Goal: Task Accomplishment & Management: Use online tool/utility

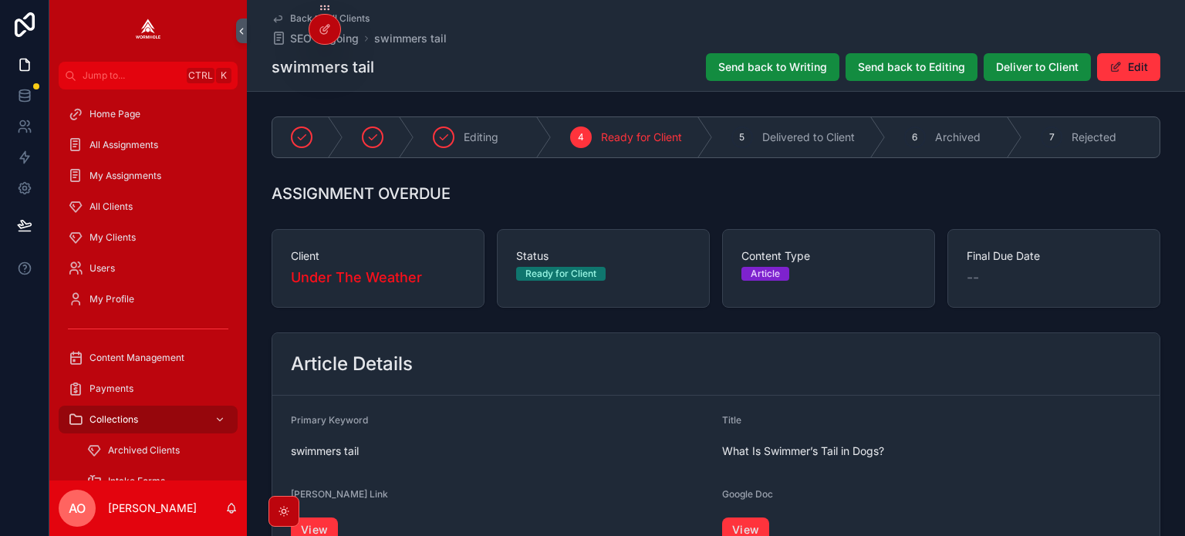
scroll to position [231, 0]
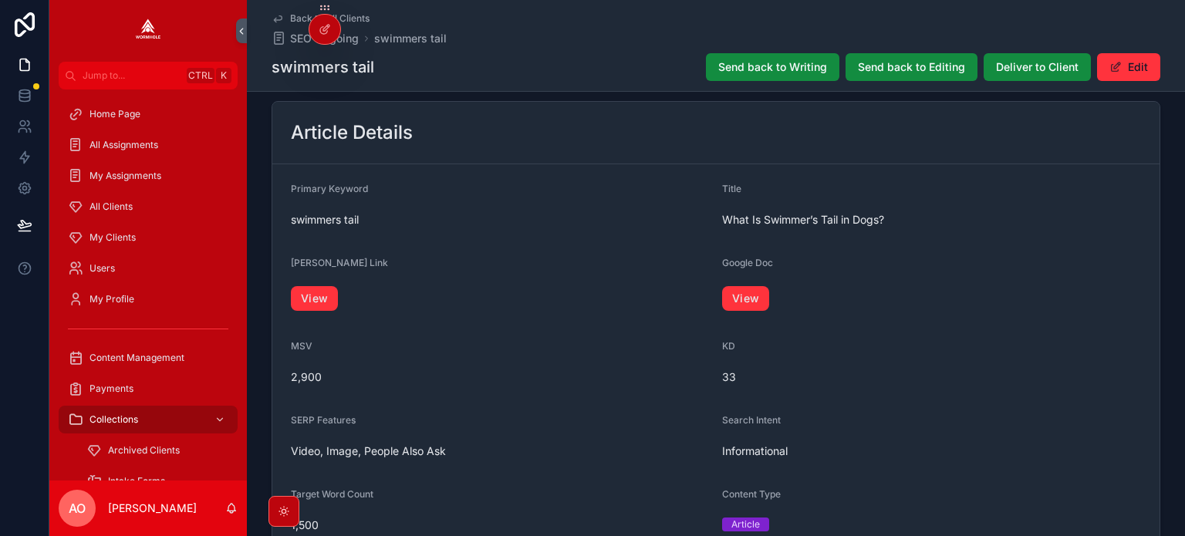
click at [1028, 76] on button "Deliver to Client" at bounding box center [1037, 67] width 107 height 28
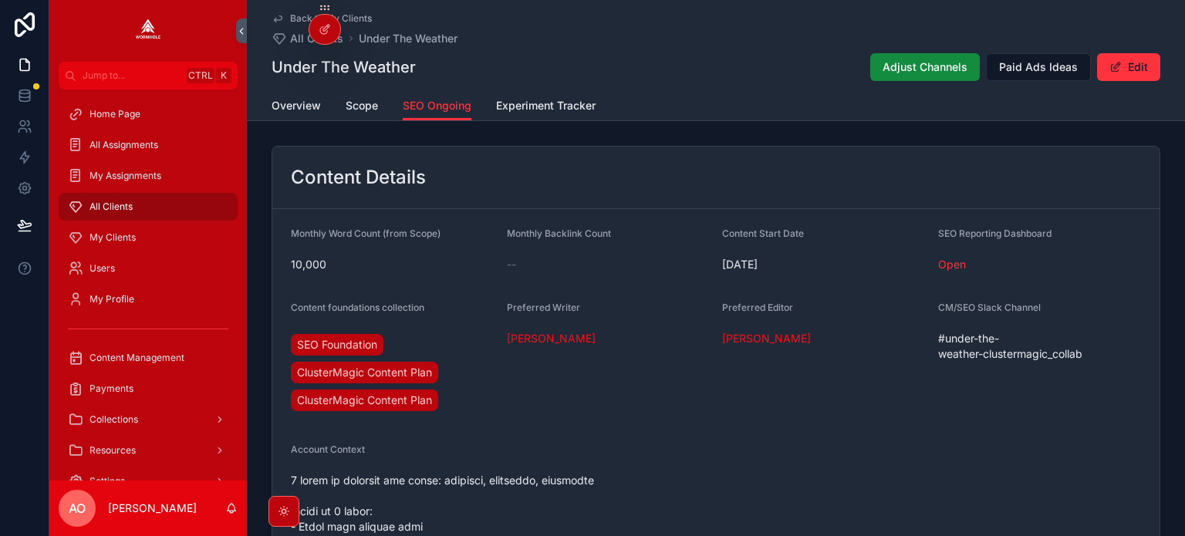
scroll to position [1157, 0]
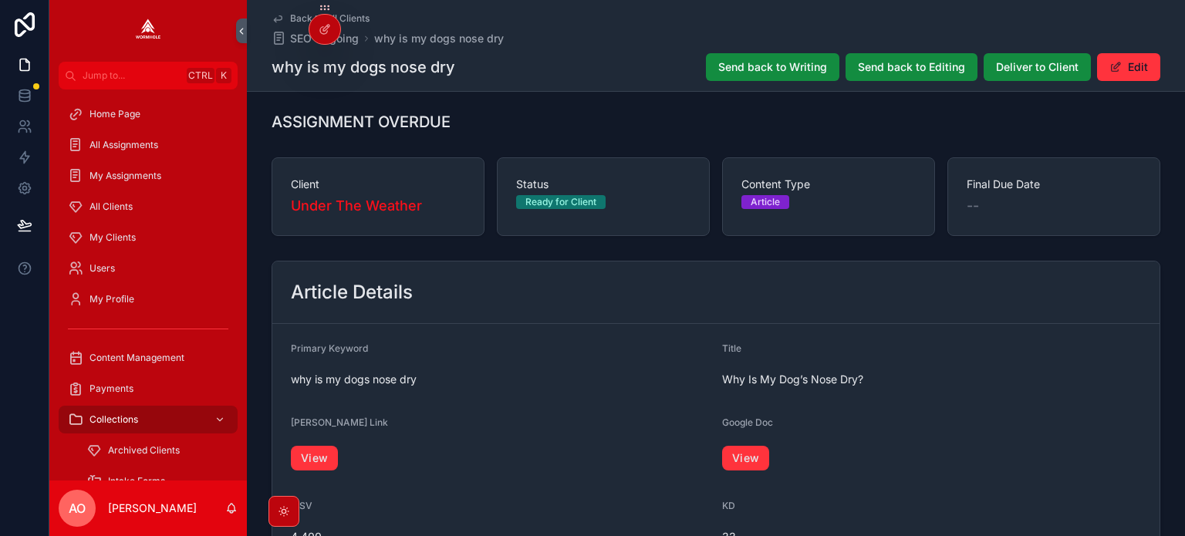
scroll to position [154, 0]
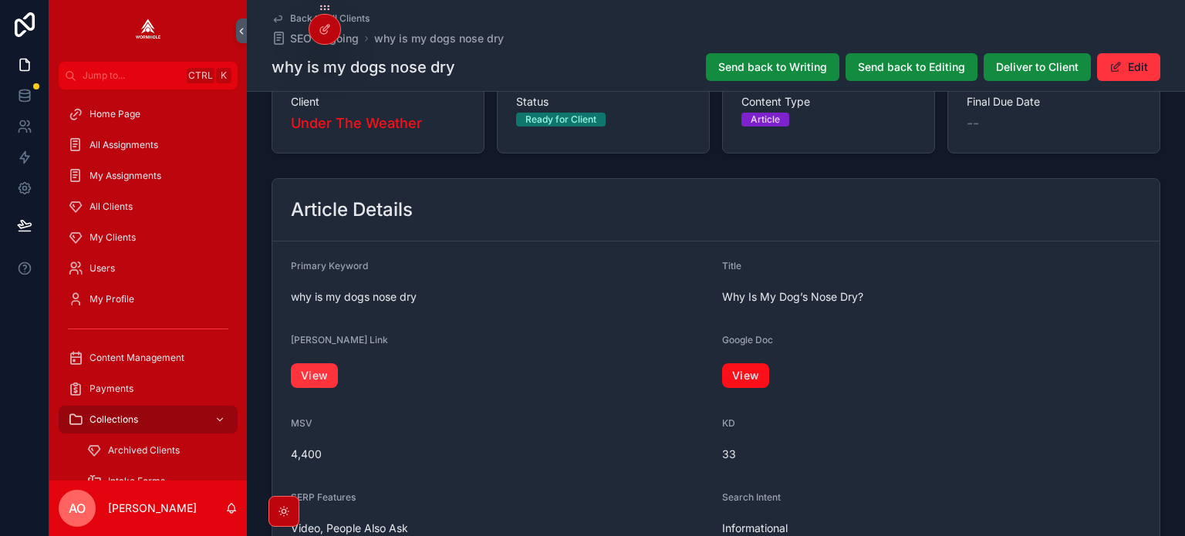
click at [751, 370] on link "View" at bounding box center [745, 375] width 47 height 25
click at [1019, 65] on span "Deliver to Client" at bounding box center [1037, 66] width 83 height 15
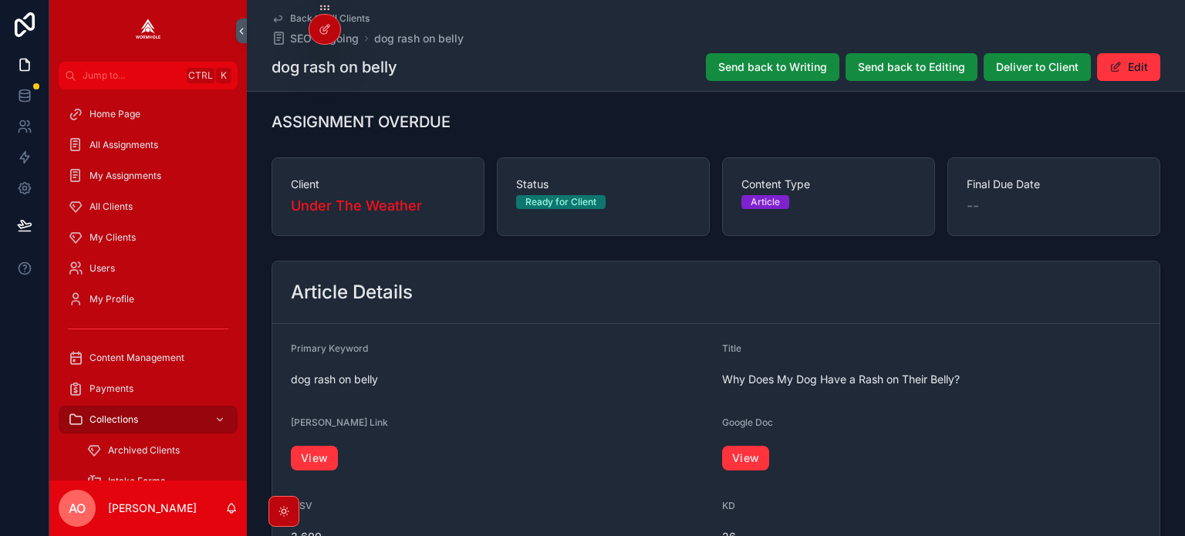
scroll to position [154, 0]
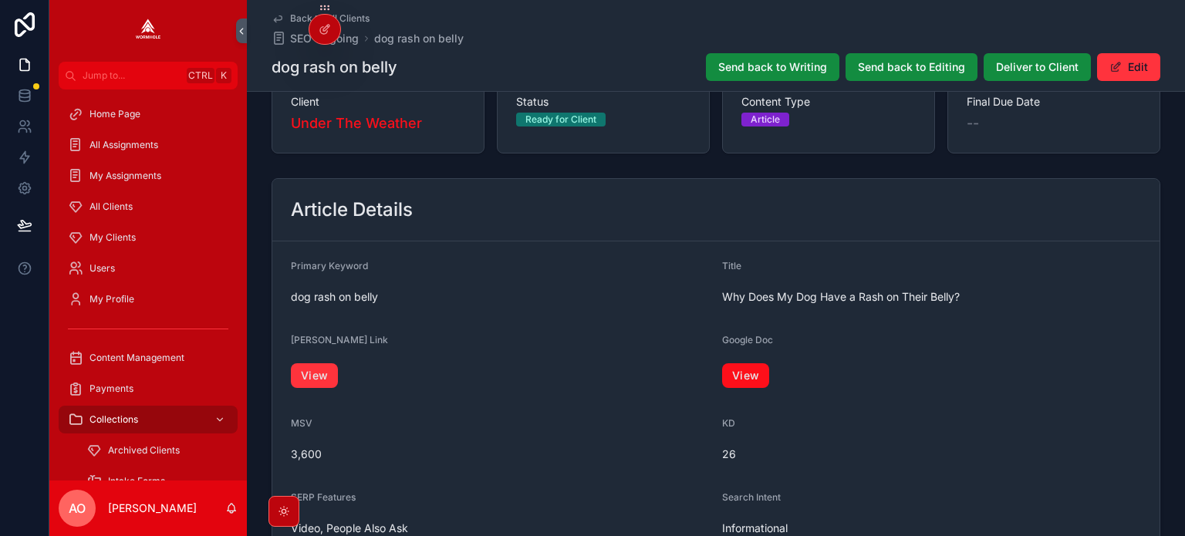
click at [739, 370] on link "View" at bounding box center [745, 375] width 47 height 25
click at [1050, 73] on span "Deliver to Client" at bounding box center [1037, 66] width 83 height 15
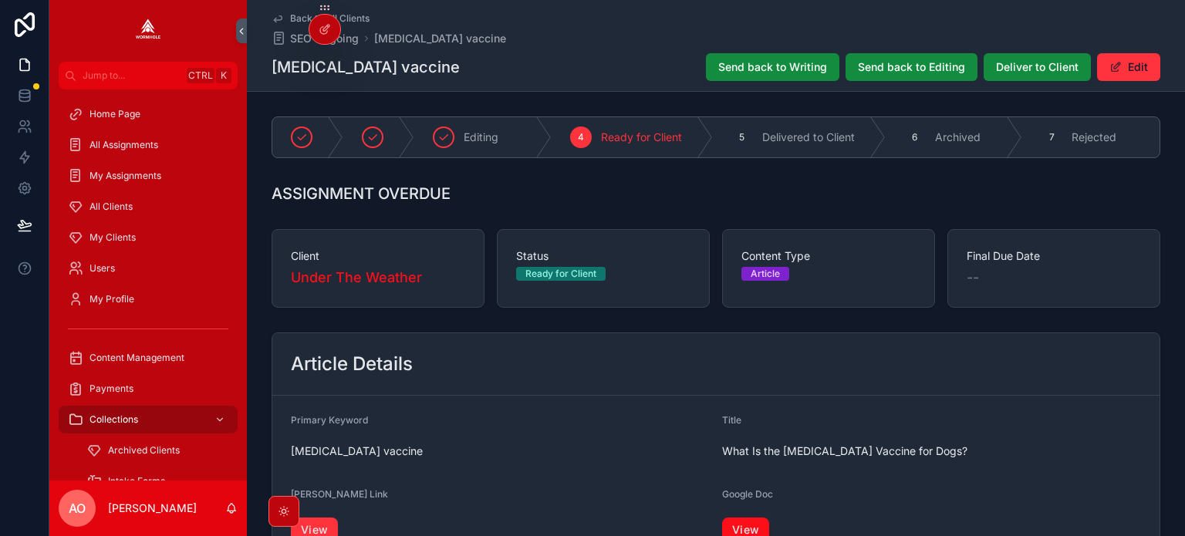
click at [751, 521] on link "View" at bounding box center [745, 530] width 47 height 25
click at [1059, 58] on button "Deliver to Client" at bounding box center [1037, 67] width 107 height 28
click at [754, 525] on link "View" at bounding box center [745, 530] width 47 height 25
click at [1065, 70] on span "Deliver to Client" at bounding box center [1037, 66] width 83 height 15
